Goal: Information Seeking & Learning: Learn about a topic

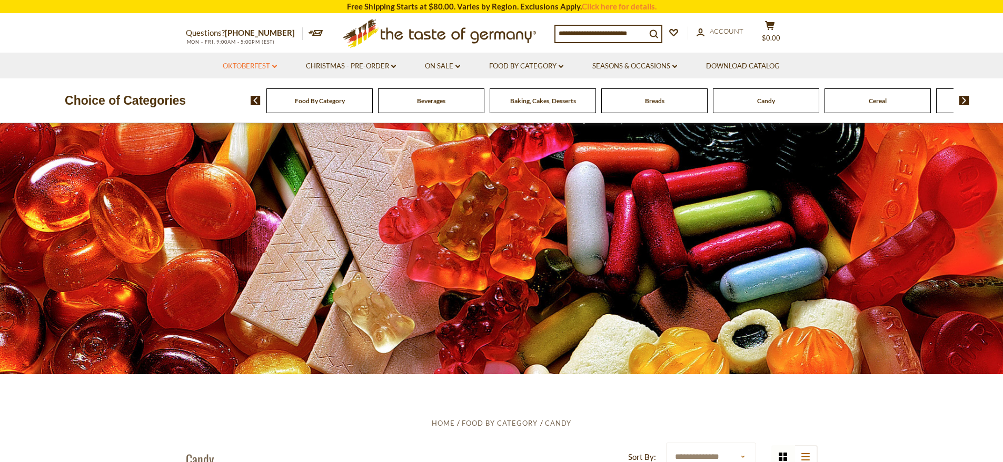
click at [262, 68] on link "Oktoberfest dropdown_arrow" at bounding box center [250, 67] width 54 height 12
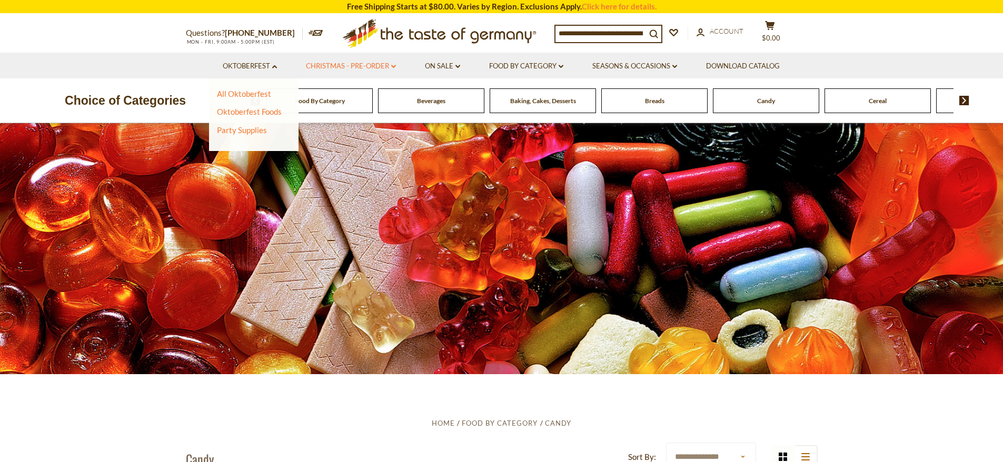
click at [353, 62] on link "Christmas - PRE-ORDER dropdown_arrow" at bounding box center [351, 67] width 90 height 12
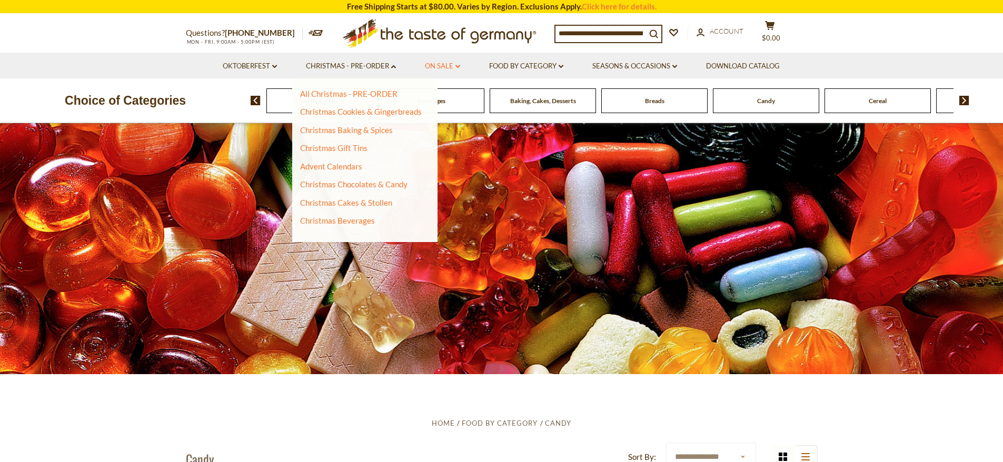
click at [451, 68] on link "On Sale dropdown_arrow" at bounding box center [442, 67] width 35 height 12
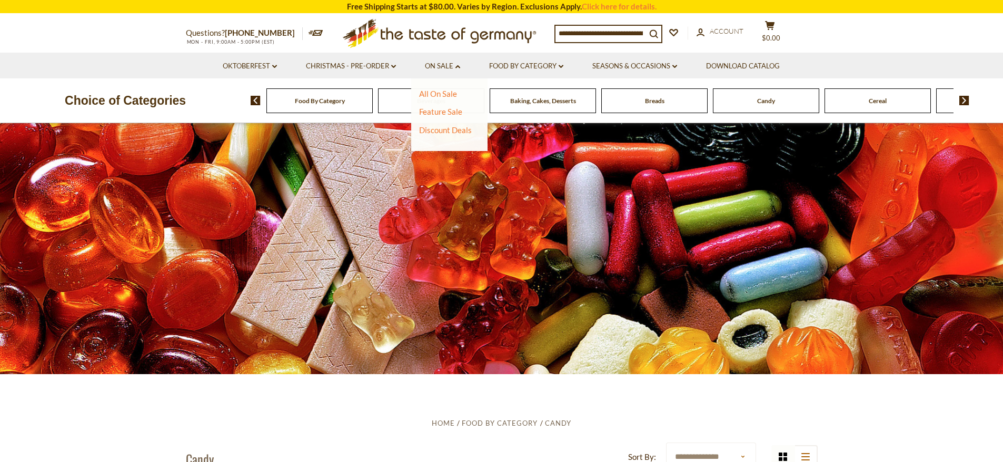
click at [253, 104] on img at bounding box center [256, 100] width 10 height 9
click at [258, 102] on img at bounding box center [256, 100] width 10 height 9
click at [964, 102] on img at bounding box center [964, 100] width 10 height 9
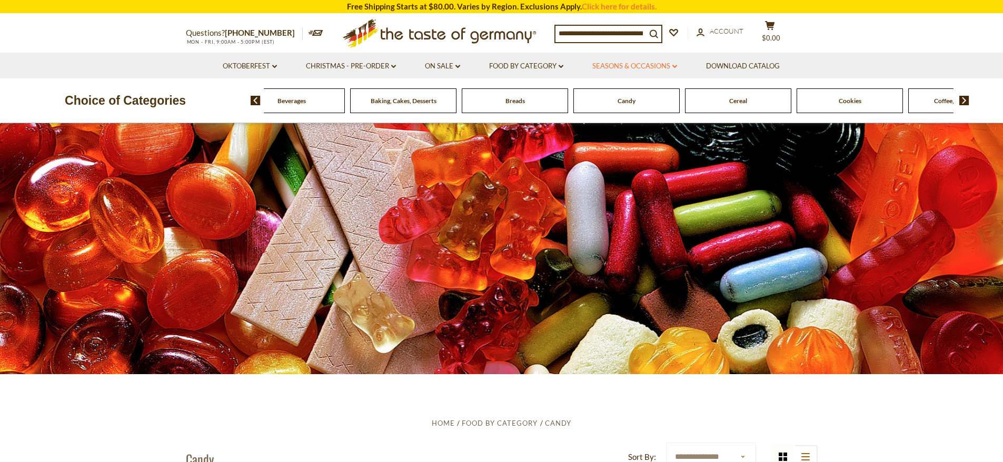
click at [664, 64] on link "Seasons & Occasions dropdown_arrow" at bounding box center [634, 67] width 85 height 12
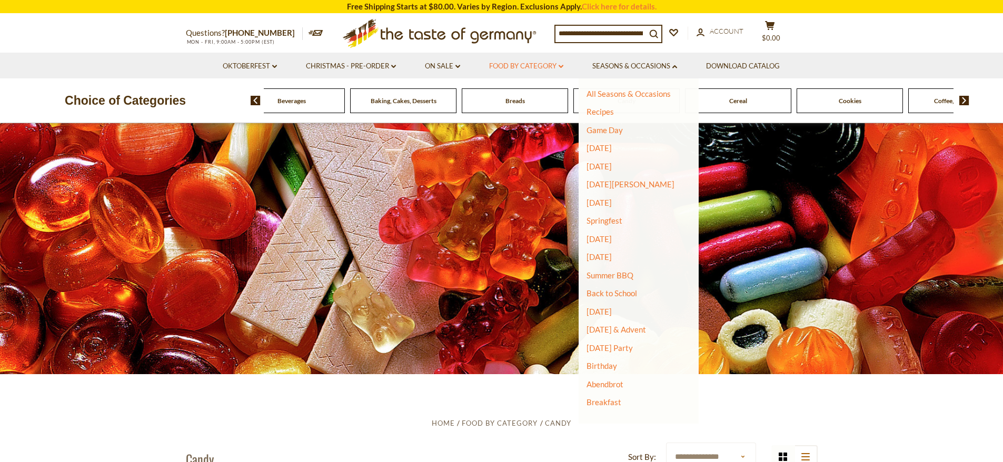
click at [551, 61] on link "Food By Category dropdown_arrow" at bounding box center [526, 67] width 74 height 12
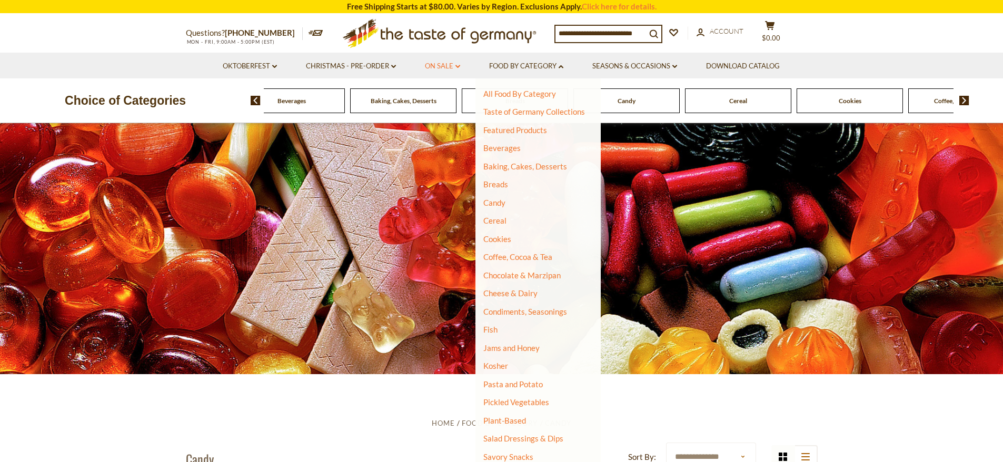
click at [447, 66] on link "On Sale dropdown_arrow" at bounding box center [442, 67] width 35 height 12
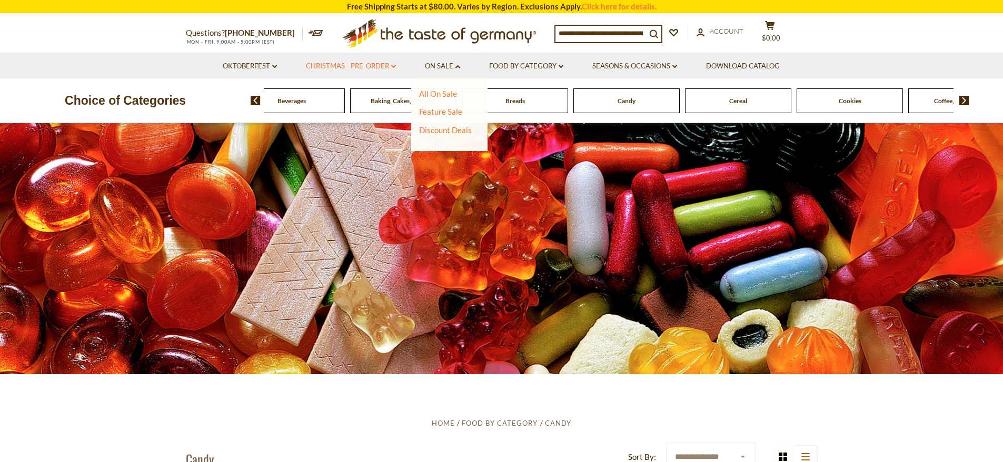
click at [362, 68] on link "Christmas - PRE-ORDER dropdown_arrow" at bounding box center [351, 67] width 90 height 12
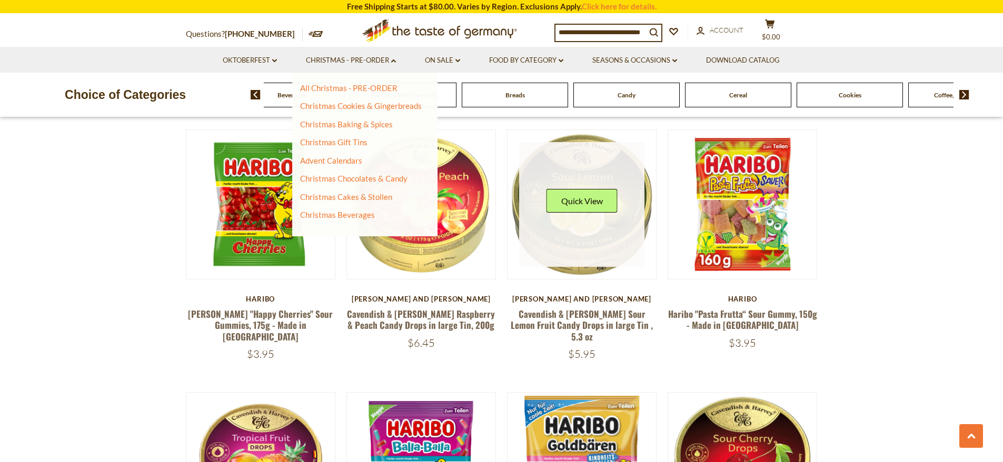
scroll to position [1123, 0]
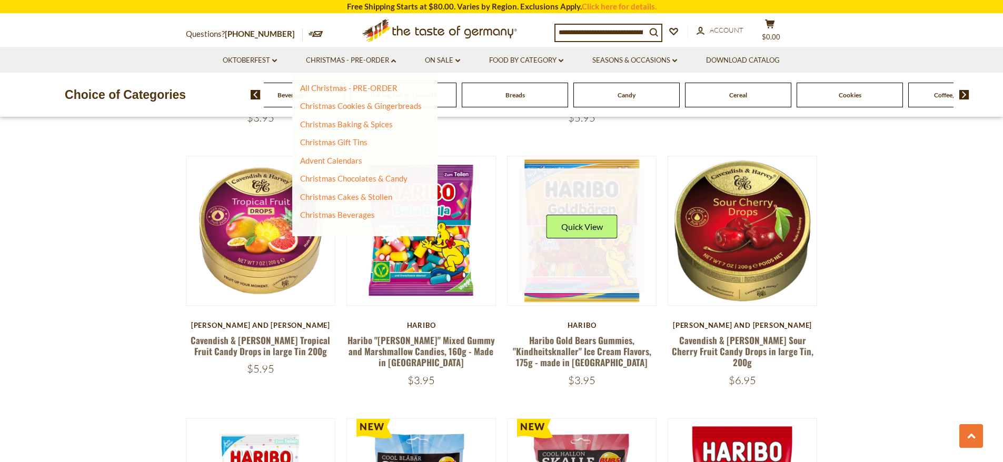
click at [593, 256] on link at bounding box center [581, 230] width 125 height 125
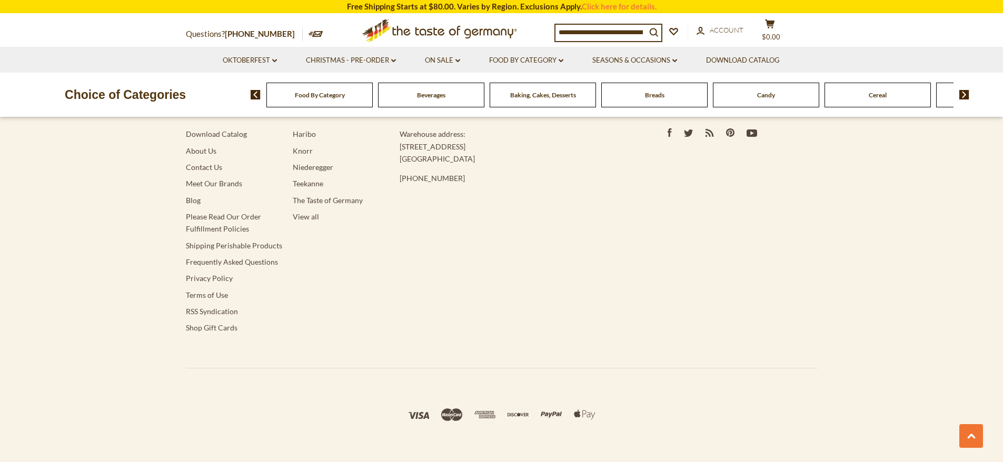
scroll to position [1899, 0]
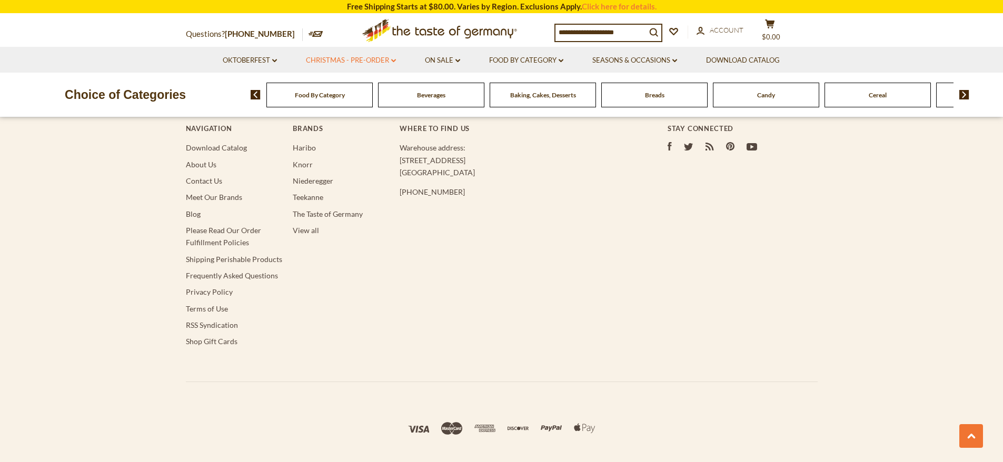
click at [349, 55] on link "Christmas - PRE-ORDER dropdown_arrow" at bounding box center [351, 61] width 90 height 12
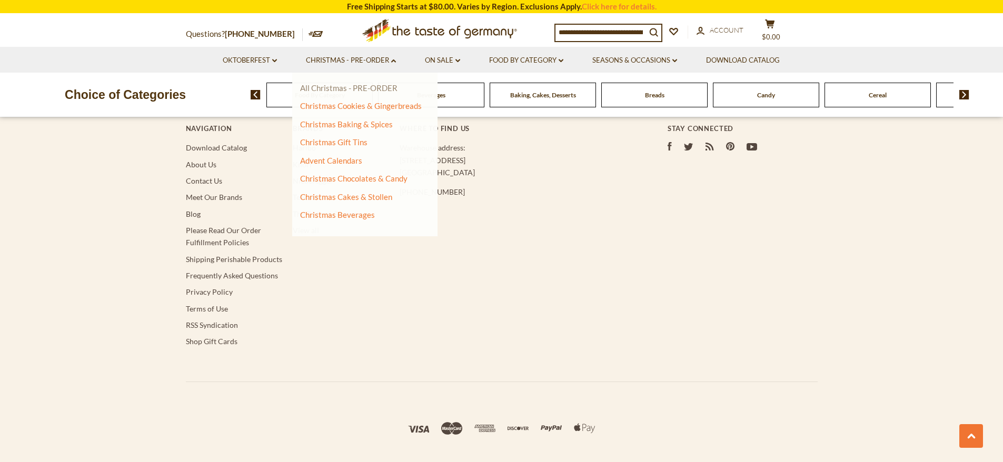
click at [344, 84] on link "All Christmas - PRE-ORDER" at bounding box center [348, 87] width 97 height 9
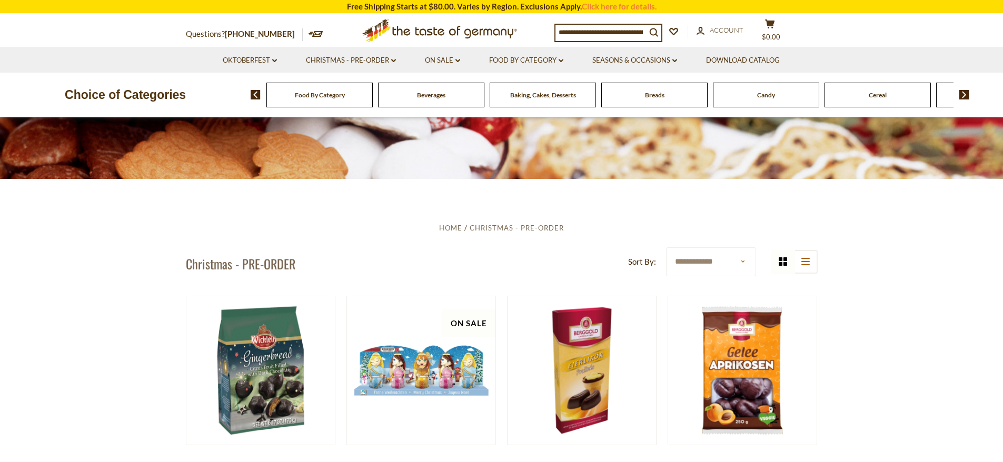
scroll to position [334, 0]
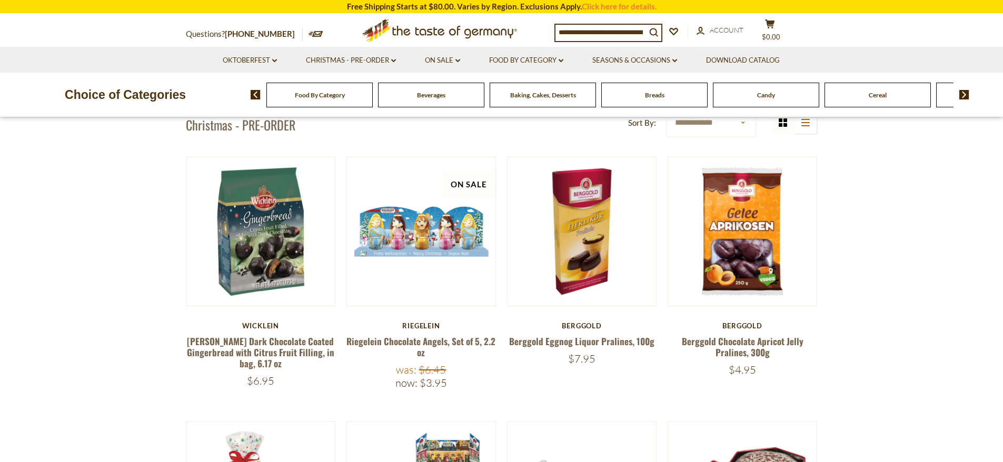
click at [966, 95] on img at bounding box center [964, 94] width 10 height 9
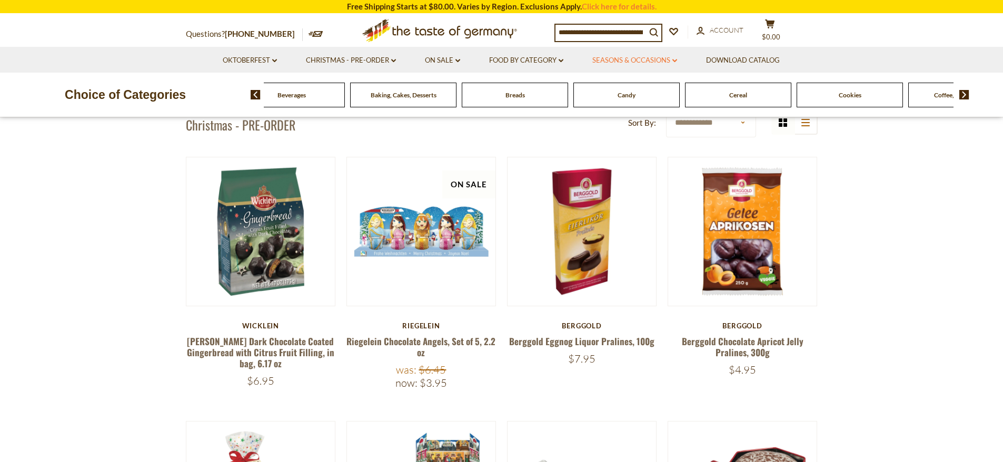
click at [659, 62] on link "Seasons & Occasions dropdown_arrow" at bounding box center [634, 61] width 85 height 12
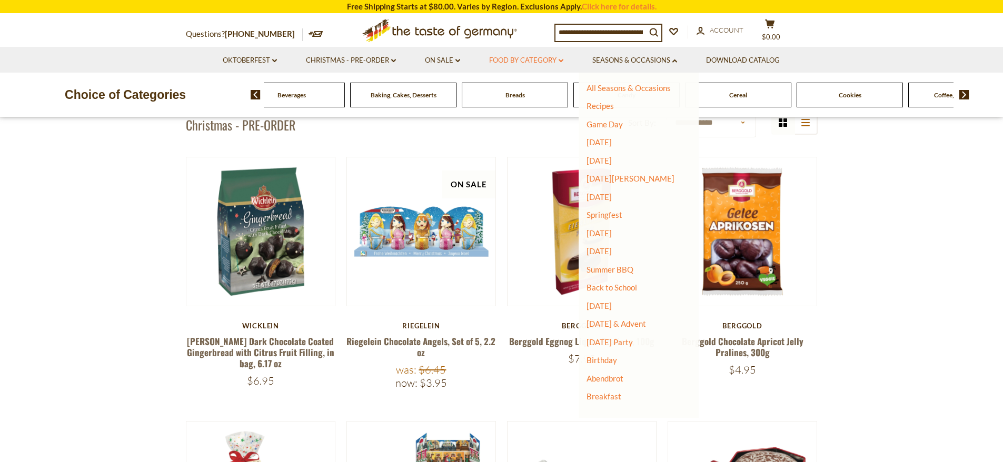
click at [510, 62] on link "Food By Category dropdown_arrow" at bounding box center [526, 61] width 74 height 12
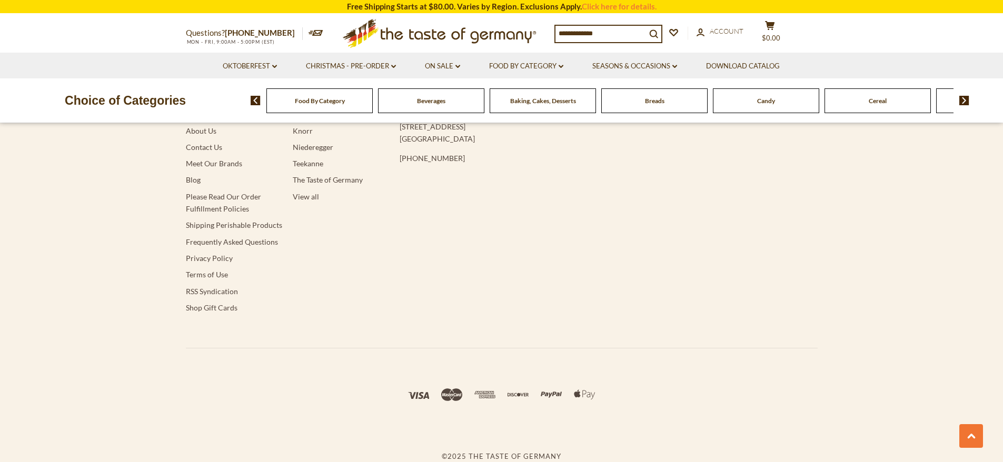
scroll to position [1899, 0]
